Goal: Obtain resource: Obtain resource

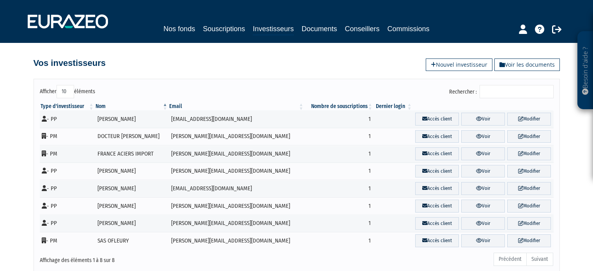
scroll to position [20, 0]
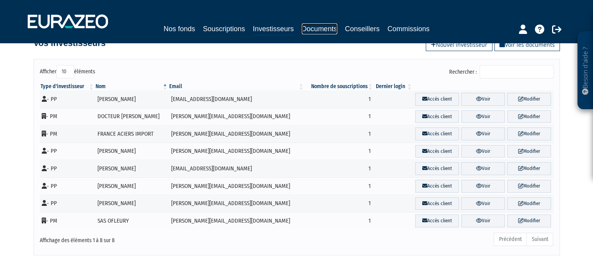
click at [319, 26] on link "Documents" at bounding box center [319, 28] width 35 height 11
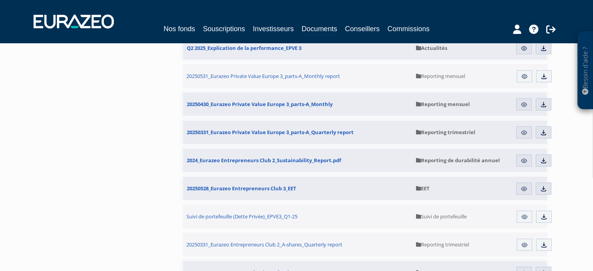
scroll to position [351, 0]
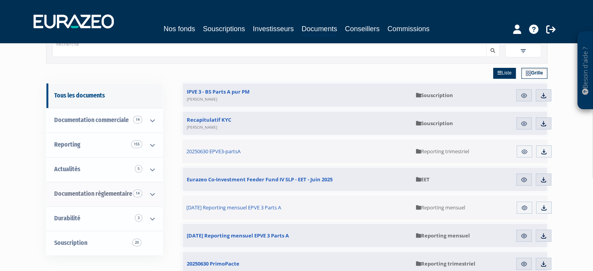
scroll to position [78, 0]
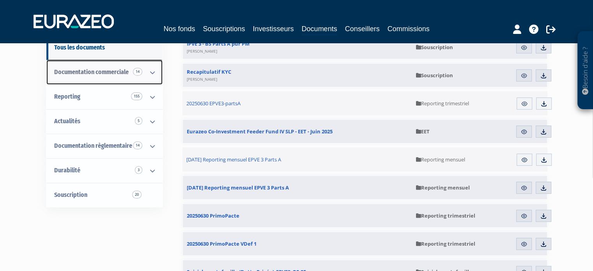
click at [101, 79] on link "Documentation commerciale 14" at bounding box center [104, 72] width 116 height 25
